Goal: Task Accomplishment & Management: Complete application form

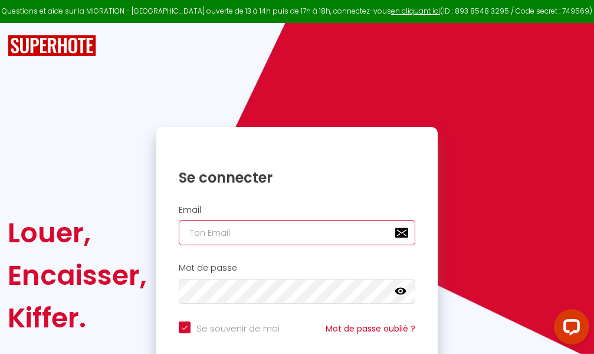
click at [259, 232] on input "email" at bounding box center [297, 232] width 237 height 25
type input "m"
checkbox input "true"
type input "ma"
checkbox input "true"
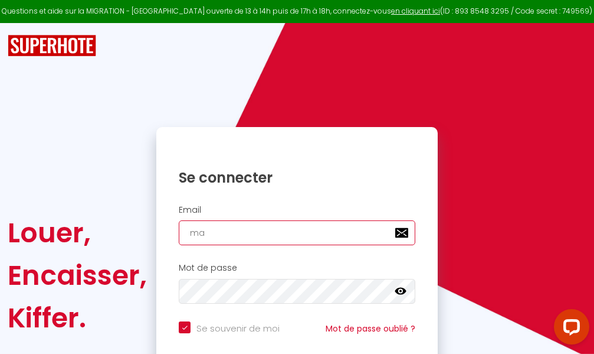
type input "mar"
checkbox input "true"
type input "marc"
checkbox input "true"
type input "marcd"
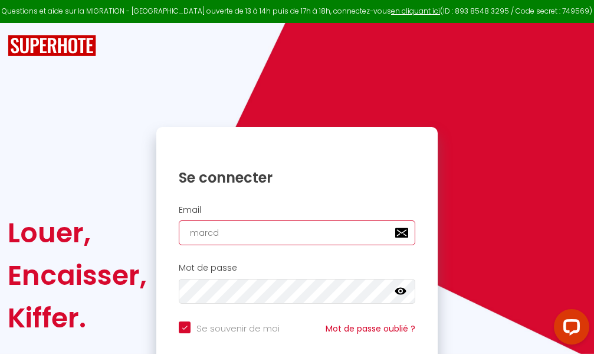
checkbox input "true"
type input "marcdp"
checkbox input "true"
type input "marcdpo"
checkbox input "true"
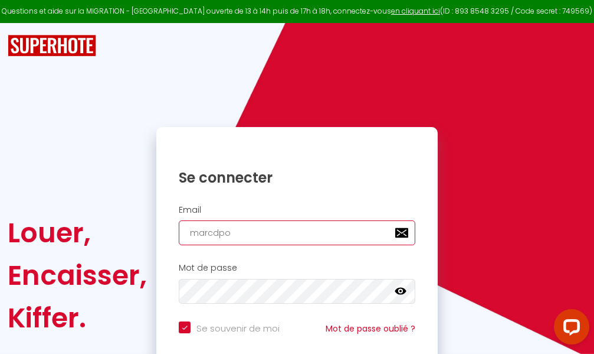
type input "marcdpoz"
checkbox input "true"
type input "marcdpoz."
checkbox input "true"
type input "marcdpoz.l"
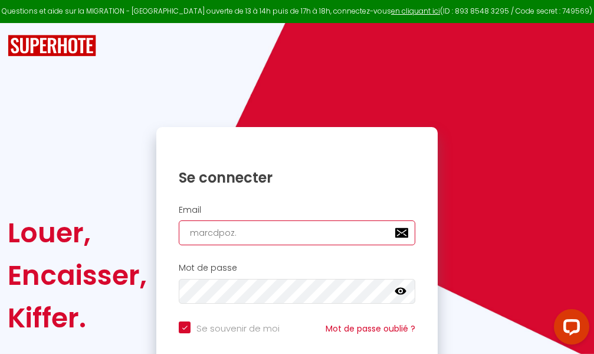
checkbox input "true"
type input "marcdpoz.lo"
checkbox input "true"
type input "marcdpoz.loc"
checkbox input "true"
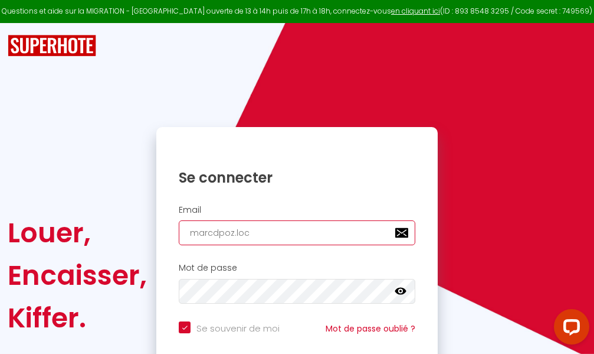
type input "marcdpoz.loca"
checkbox input "true"
type input "marcdpoz.locat"
checkbox input "true"
type input "marcdpoz.locati"
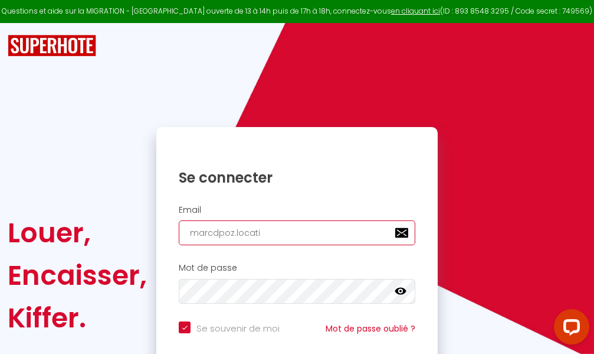
checkbox input "true"
type input "marcdpoz.locatio"
checkbox input "true"
type input "marcdpoz.location"
checkbox input "true"
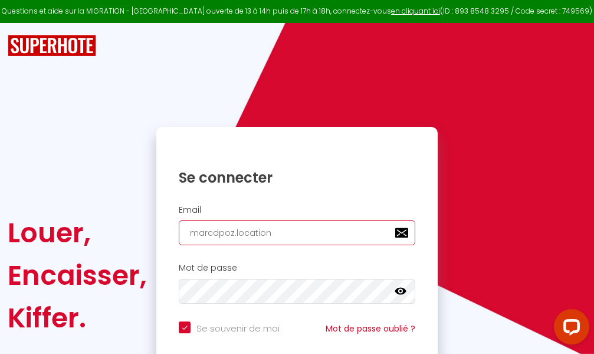
type input "marcdpoz.location@"
checkbox input "true"
type input "marcdpoz.location@g"
checkbox input "true"
type input "marcdpoz.location@gm"
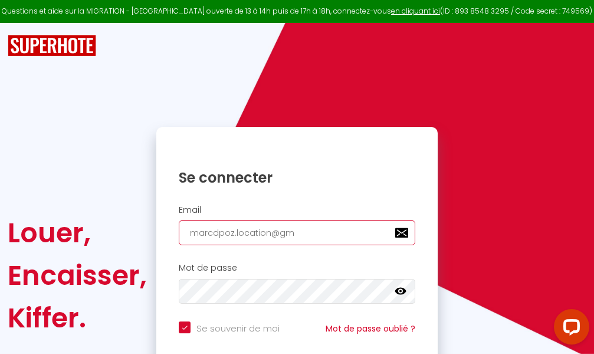
checkbox input "true"
type input "marcdpoz.location@gma"
checkbox input "true"
type input "marcdpoz.location@gmai"
checkbox input "true"
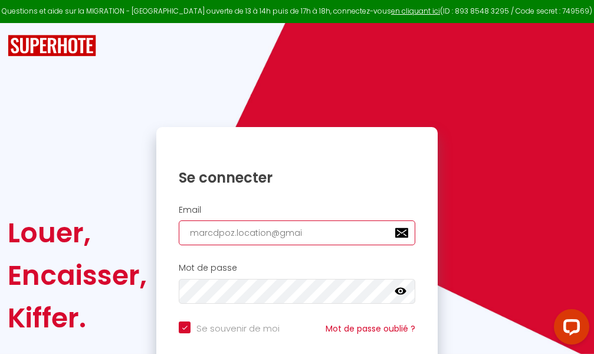
type input "[EMAIL_ADDRESS]"
checkbox input "true"
type input "[EMAIL_ADDRESS]."
checkbox input "true"
type input "marcdpoz.location@gmail.c"
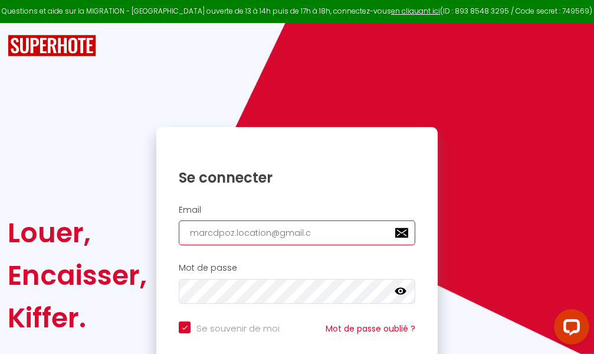
checkbox input "true"
type input "[EMAIL_ADDRESS][DOMAIN_NAME]"
checkbox input "true"
type input "[EMAIL_ADDRESS][DOMAIN_NAME]"
checkbox input "true"
